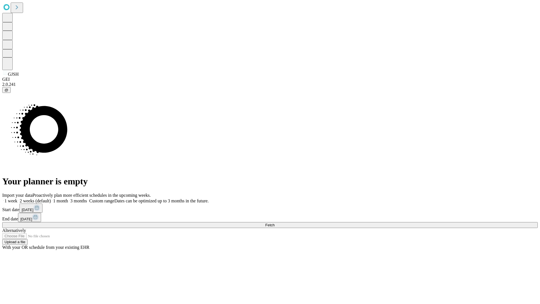
click at [274, 223] on span "Fetch" at bounding box center [269, 225] width 9 height 4
